Goal: Information Seeking & Learning: Learn about a topic

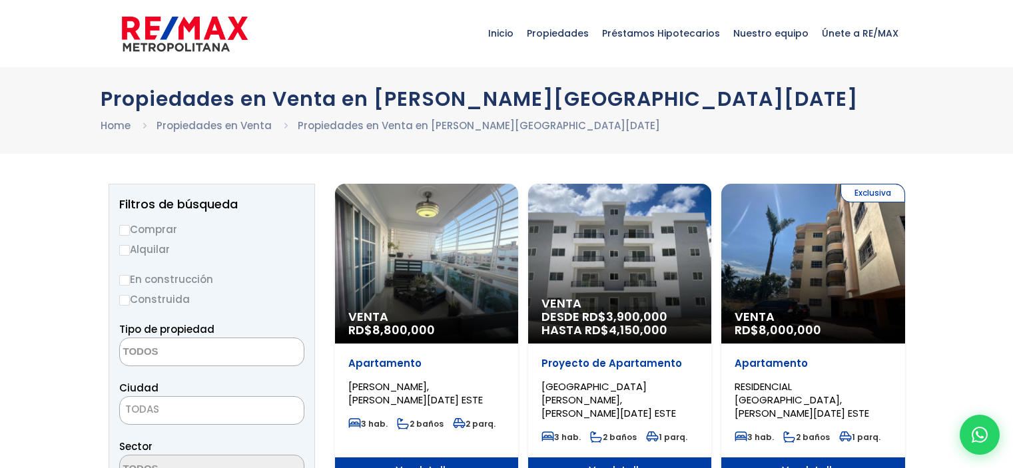
select select
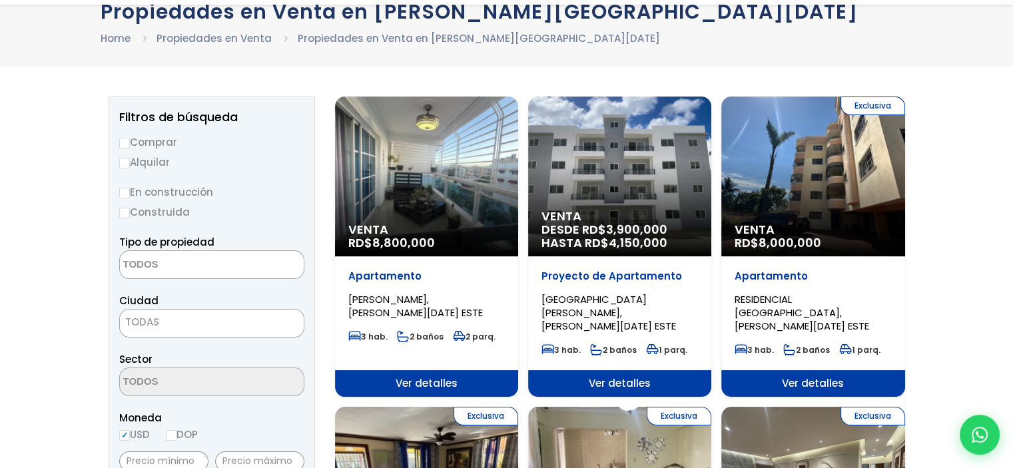
scroll to position [133, 0]
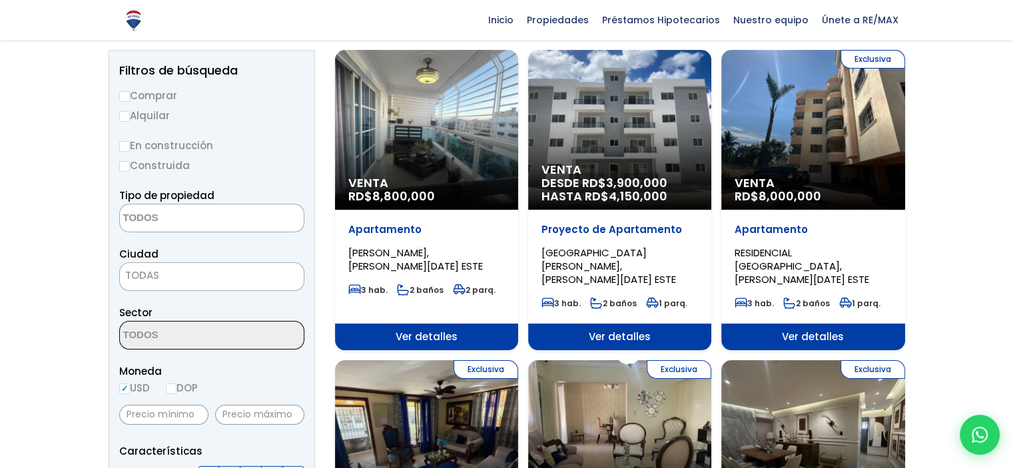
click at [183, 274] on span "TODAS" at bounding box center [212, 275] width 184 height 19
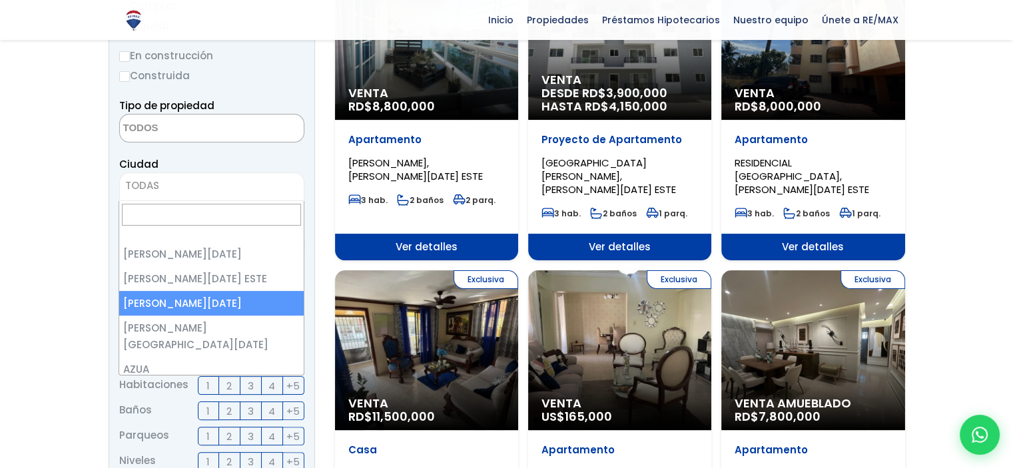
scroll to position [200, 0]
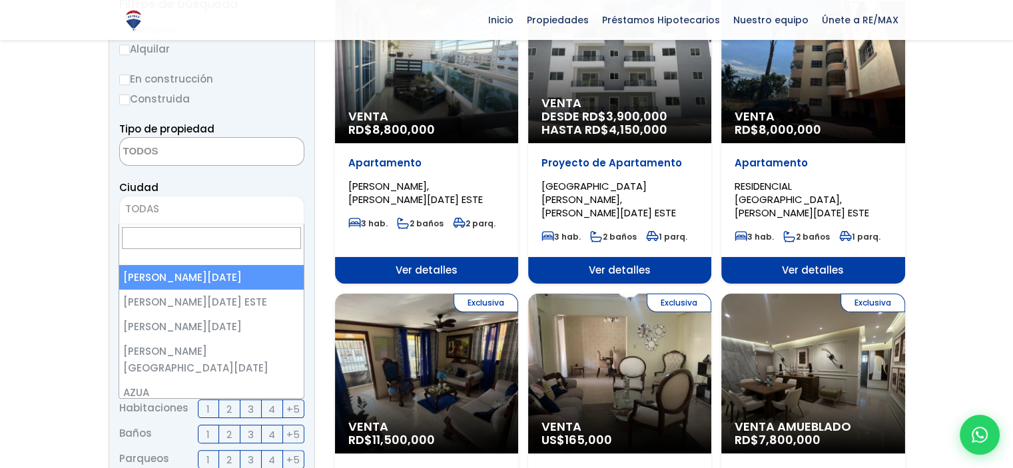
select select "1"
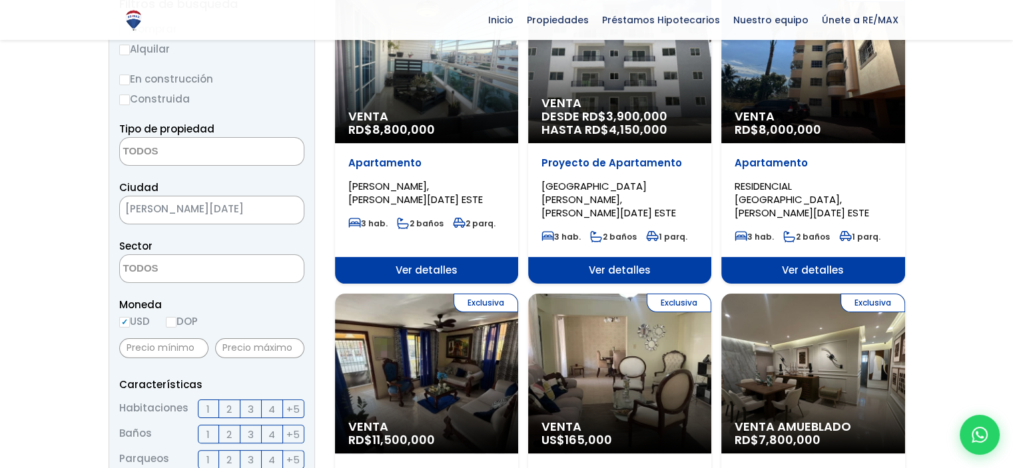
click at [204, 268] on textarea "Search" at bounding box center [184, 269] width 129 height 29
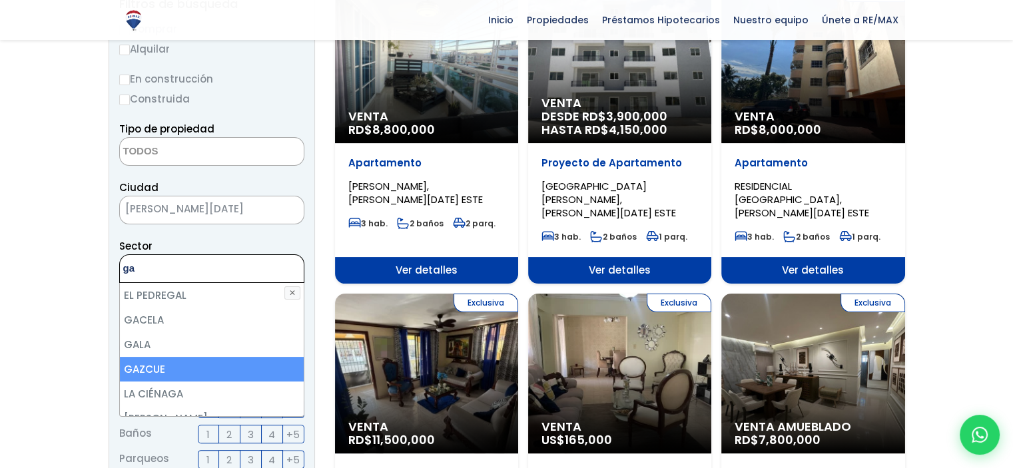
type textarea "ga"
click at [144, 367] on li "GAZCUE" at bounding box center [212, 369] width 184 height 25
select select "206"
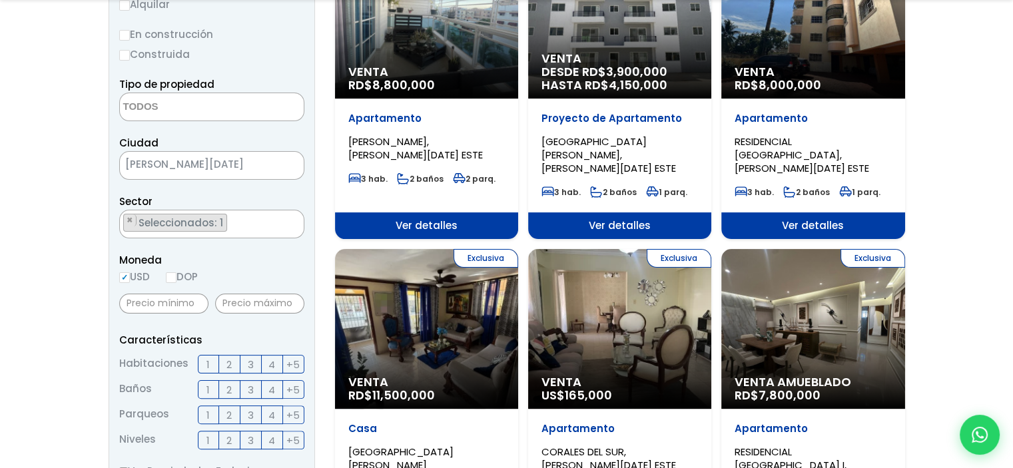
scroll to position [333, 0]
